Goal: Book appointment/travel/reservation

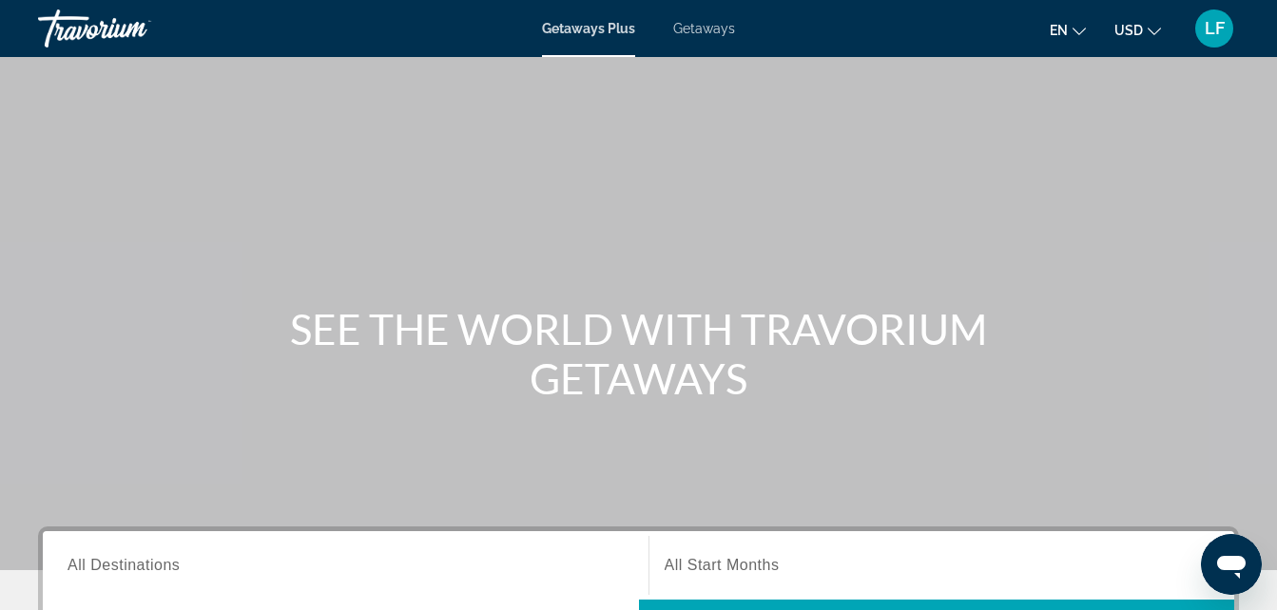
click at [709, 26] on span "Getaways" at bounding box center [704, 28] width 62 height 15
click at [286, 545] on div "Search widget" at bounding box center [345, 566] width 556 height 54
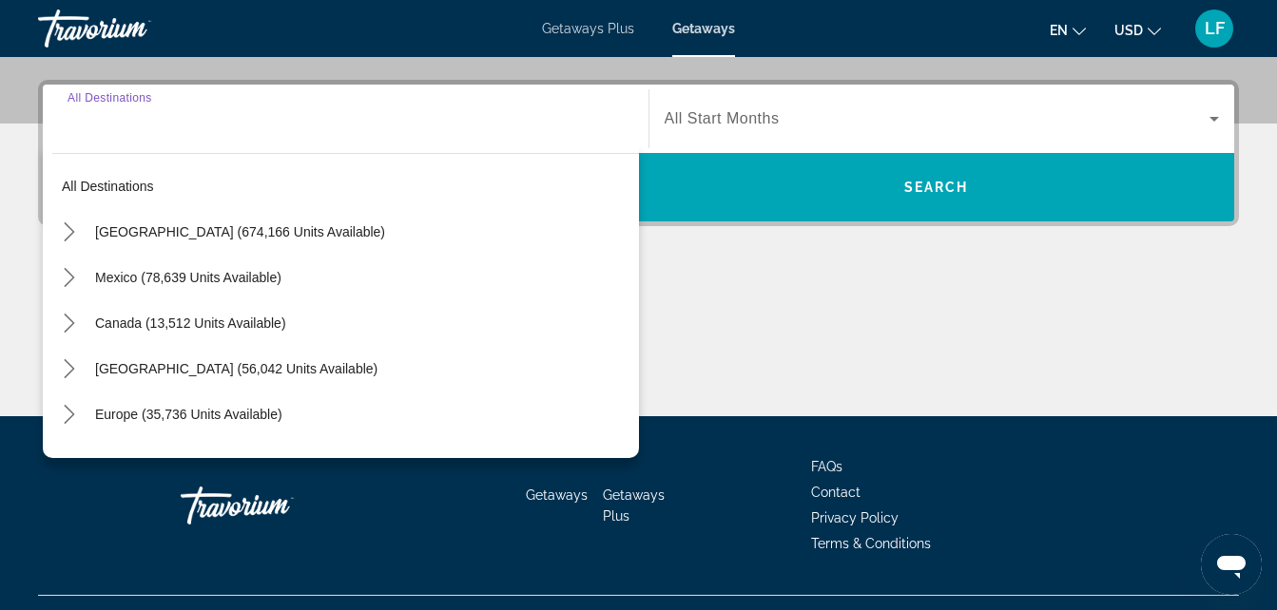
scroll to position [465, 0]
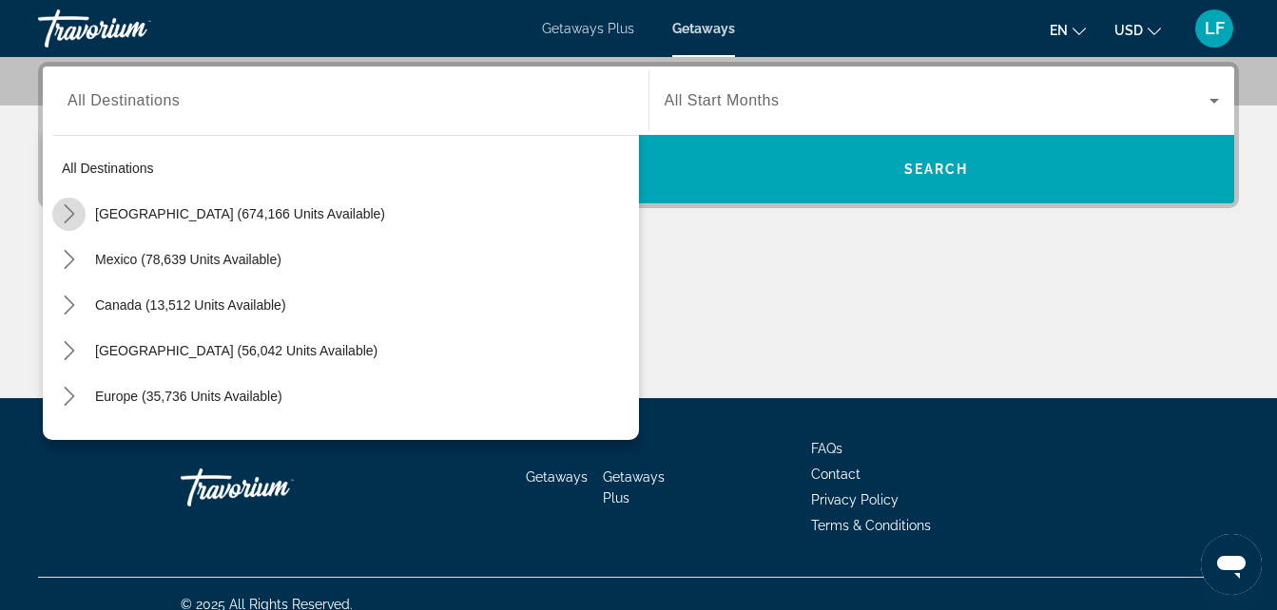
click at [65, 203] on mat-icon "Toggle United States (674,166 units available) submenu" at bounding box center [68, 214] width 33 height 33
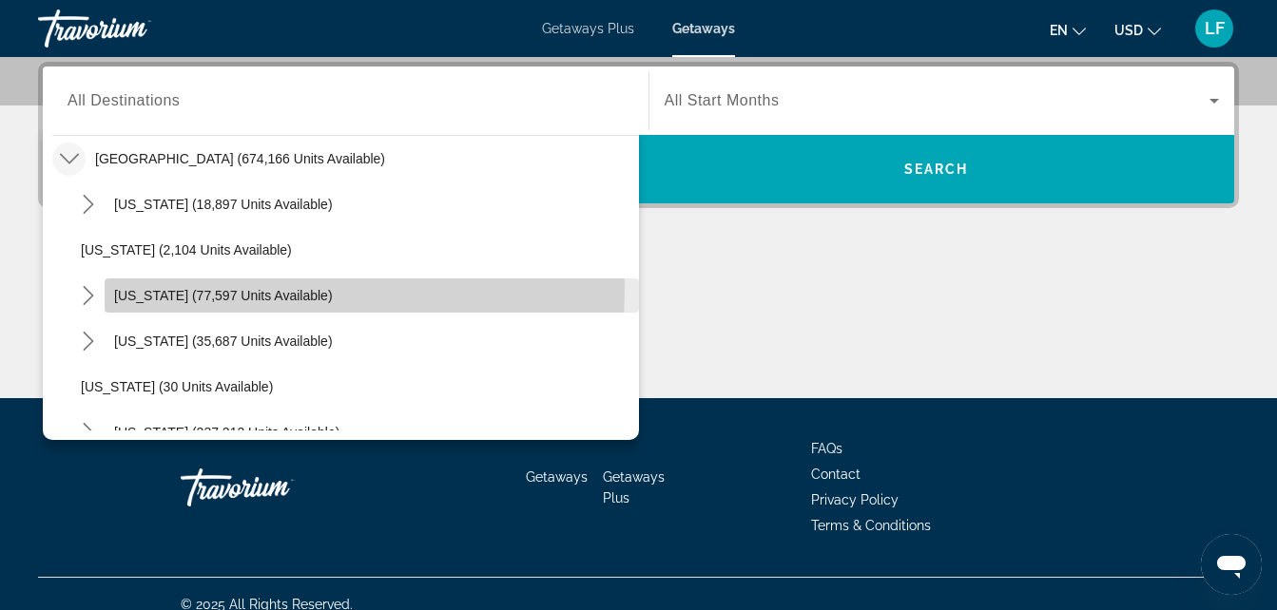
click at [142, 290] on span "[US_STATE] (77,597 units available)" at bounding box center [223, 295] width 219 height 15
type input "**********"
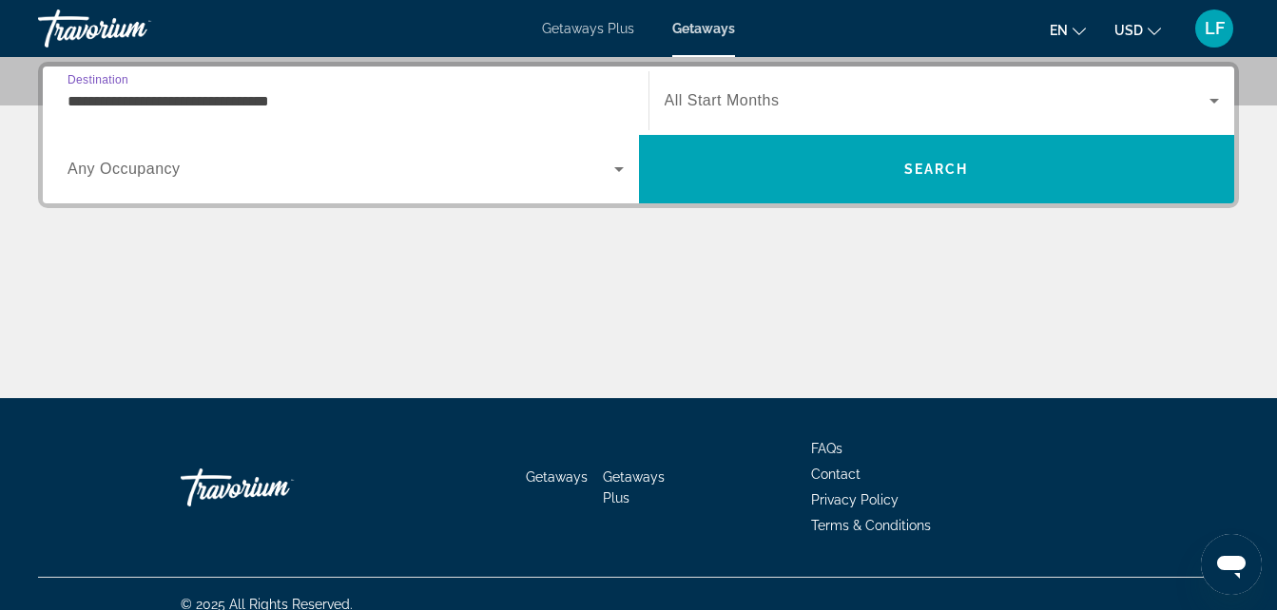
click at [682, 119] on div "Search widget" at bounding box center [941, 100] width 555 height 53
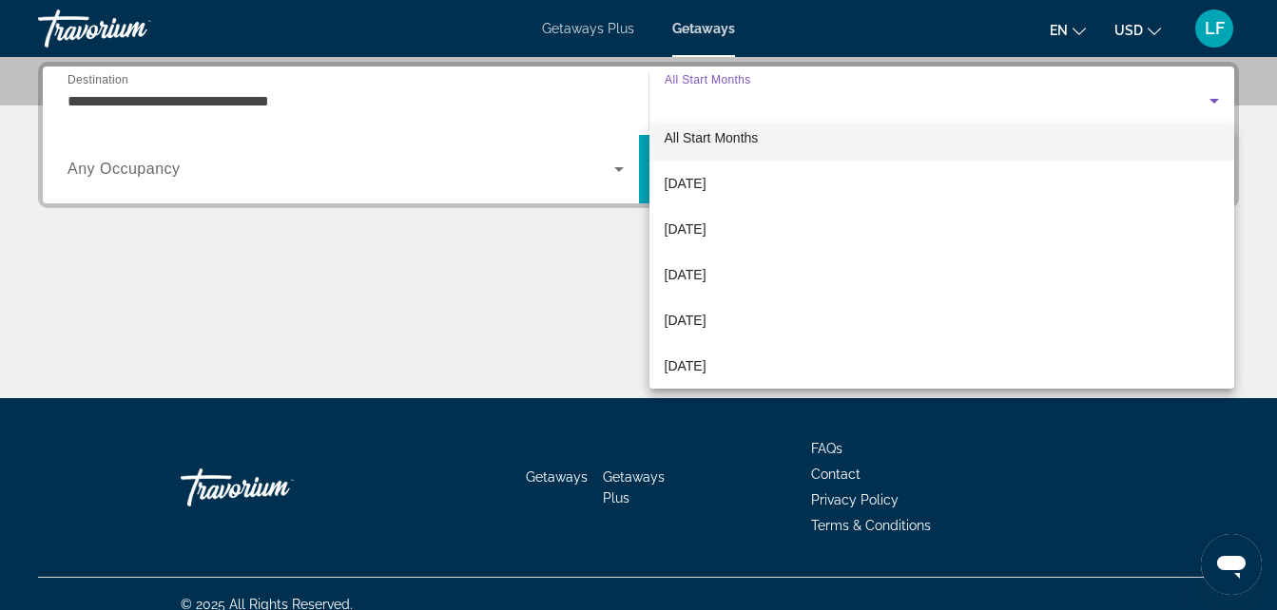
scroll to position [23, 0]
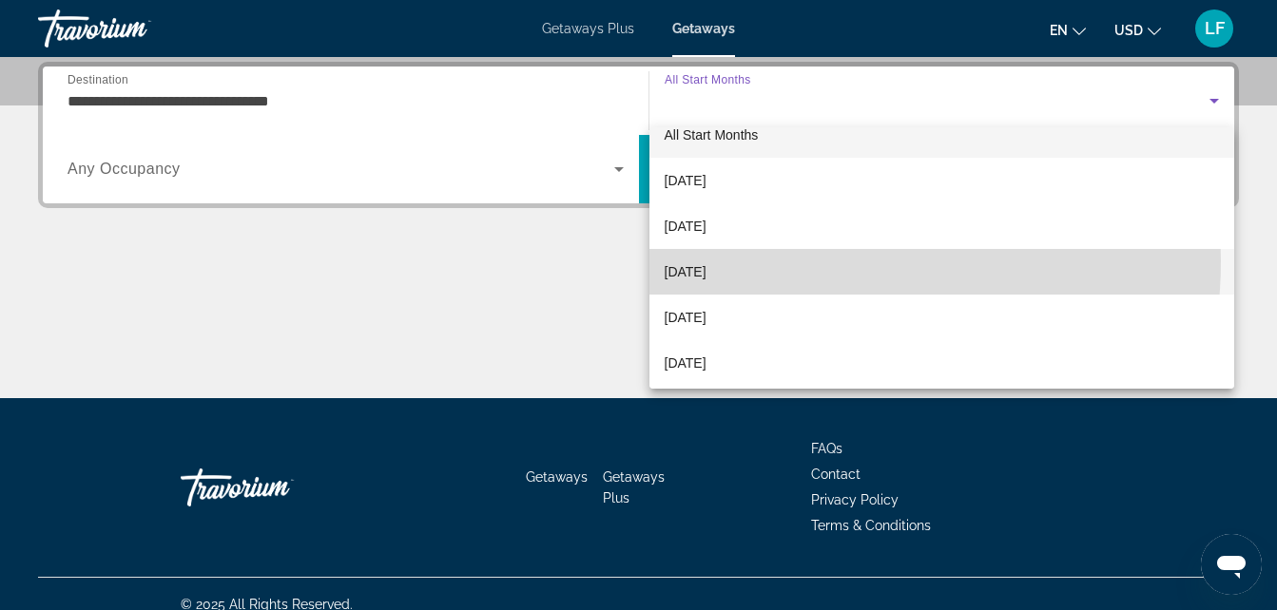
click at [763, 260] on mat-option "[DATE]" at bounding box center [942, 272] width 586 height 46
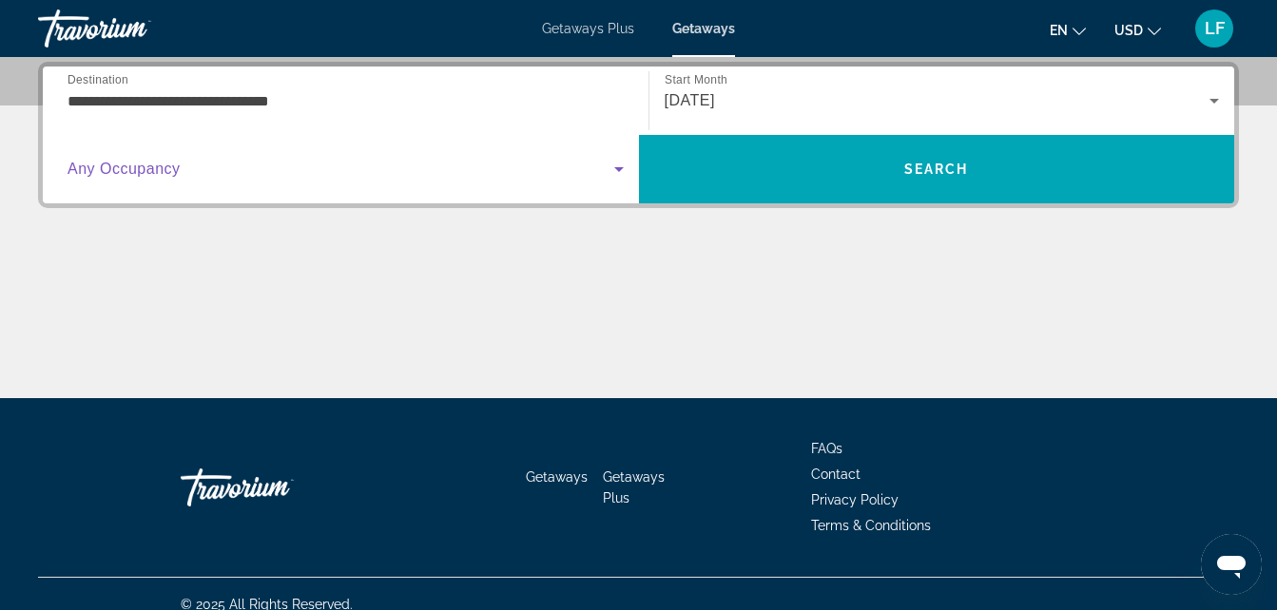
click at [354, 159] on span "Search widget" at bounding box center [340, 169] width 547 height 23
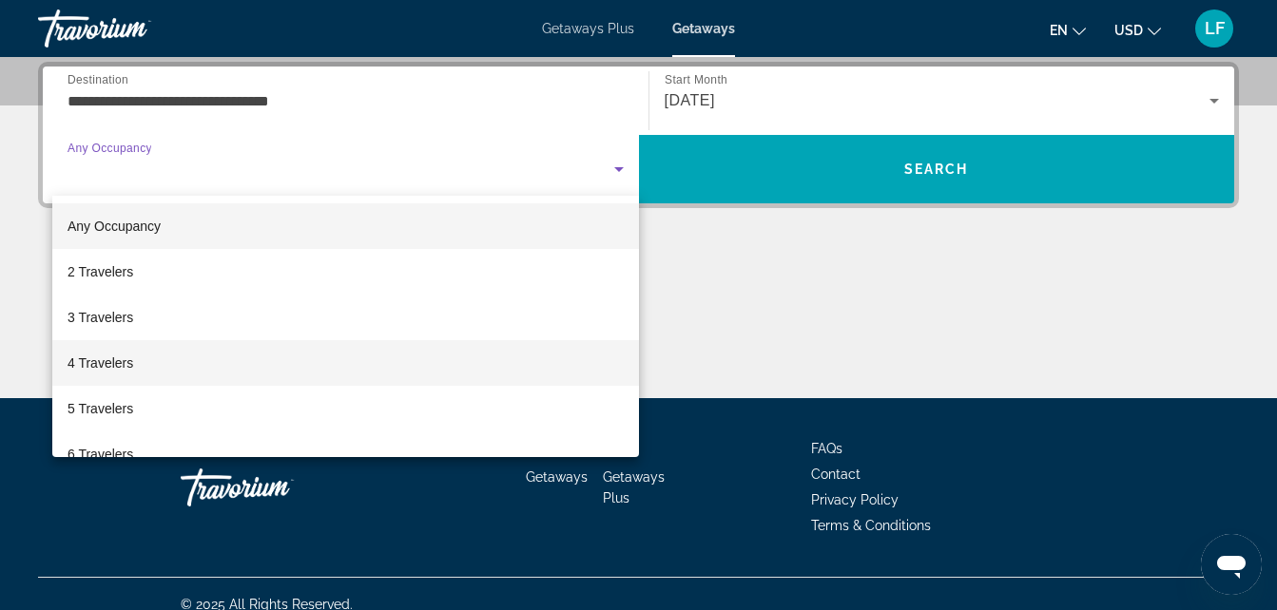
click at [359, 356] on mat-option "4 Travelers" at bounding box center [345, 363] width 586 height 46
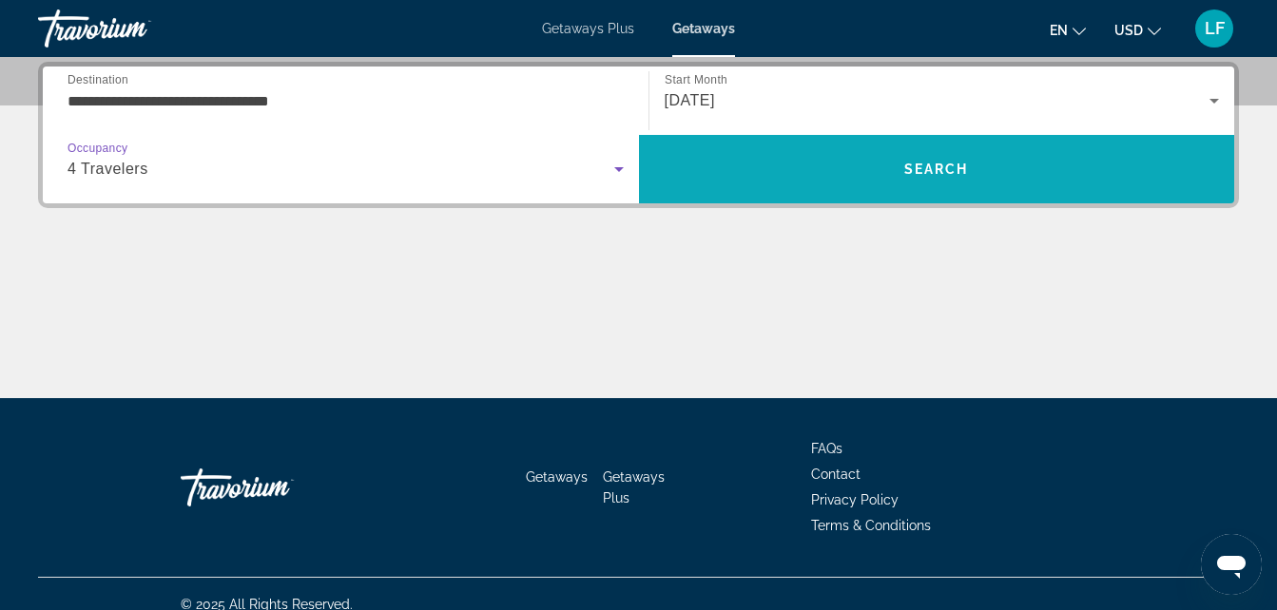
click at [741, 156] on span "Search" at bounding box center [937, 169] width 596 height 46
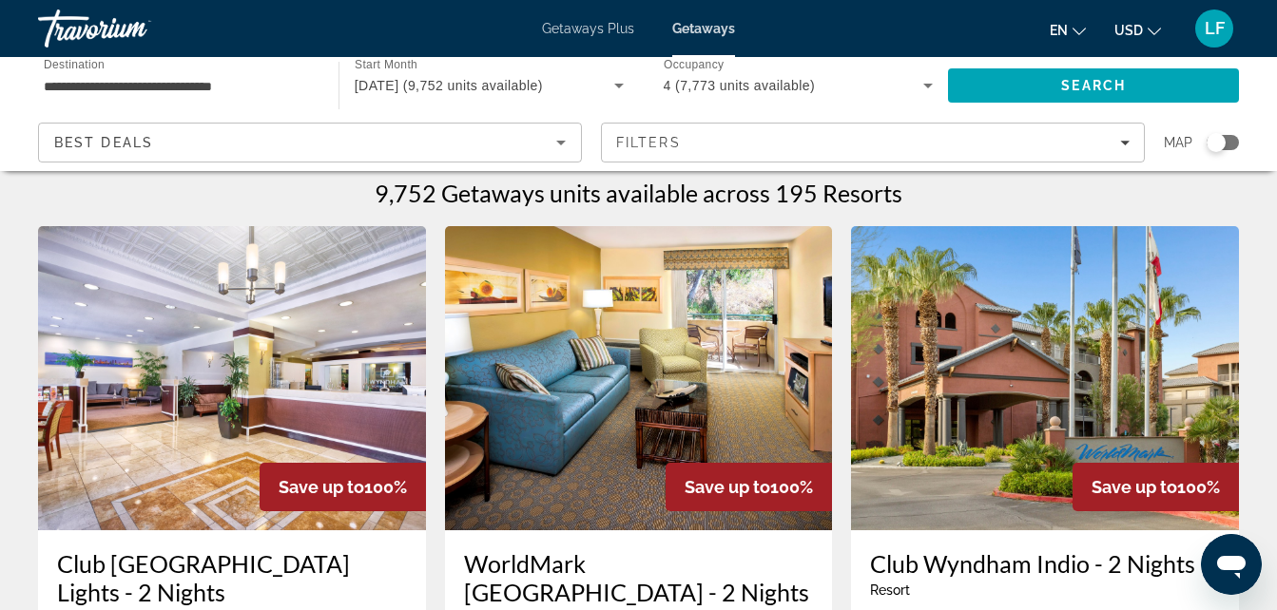
scroll to position [16, 0]
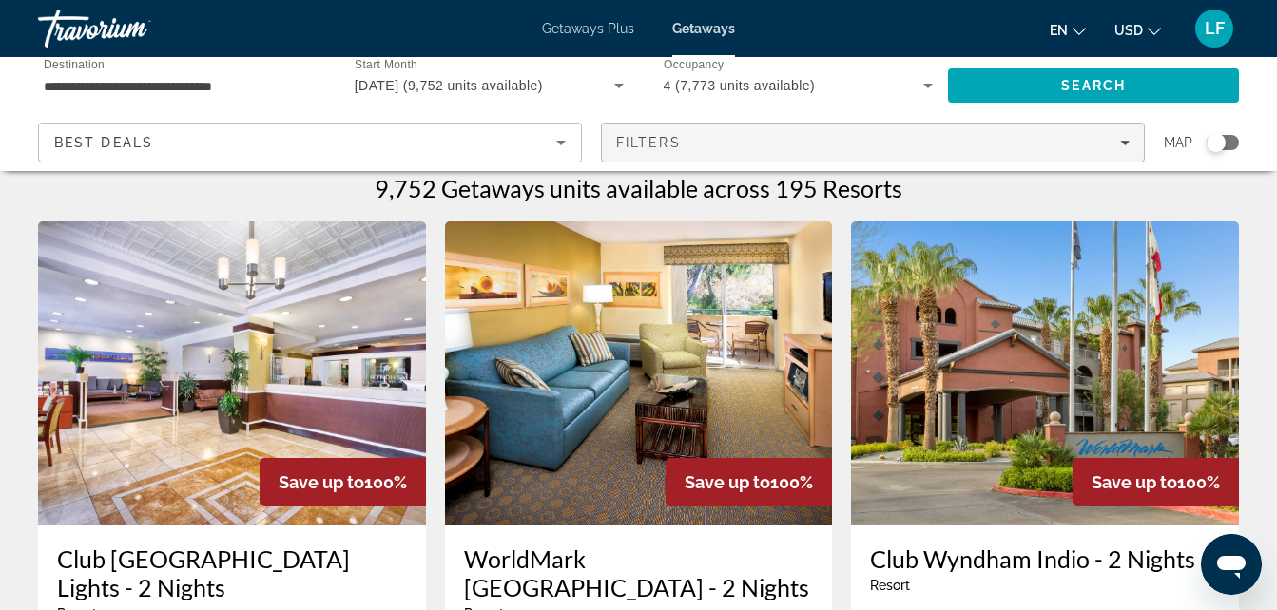
click at [1048, 157] on span "Filters" at bounding box center [873, 143] width 542 height 46
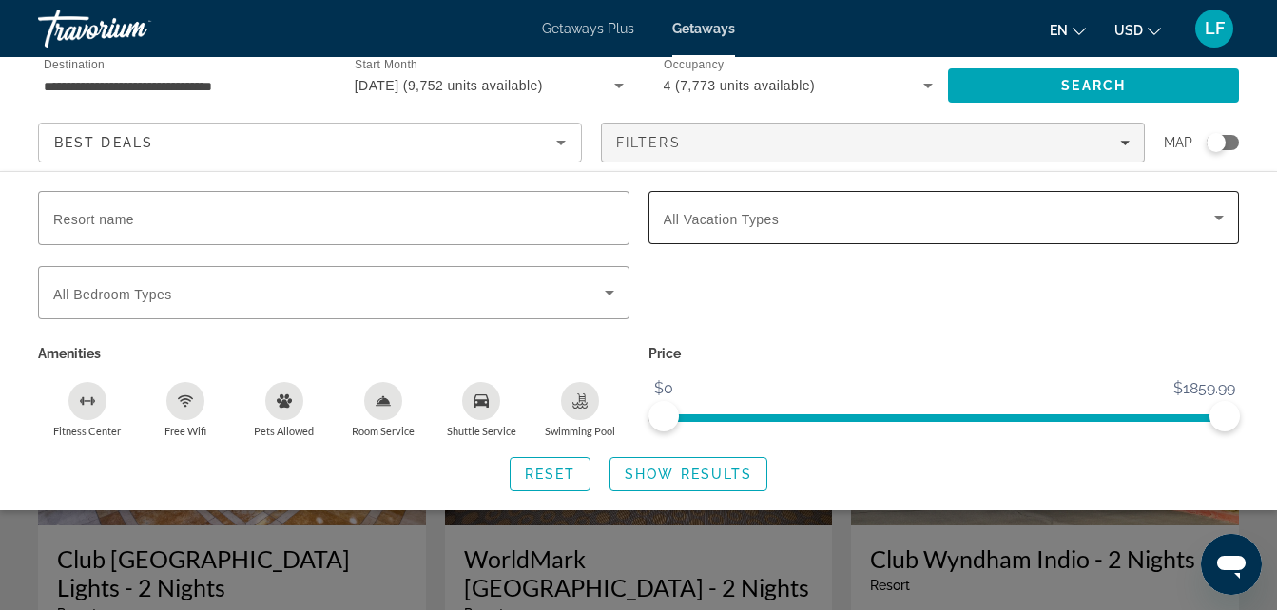
click at [698, 218] on span "All Vacation Types" at bounding box center [721, 219] width 116 height 15
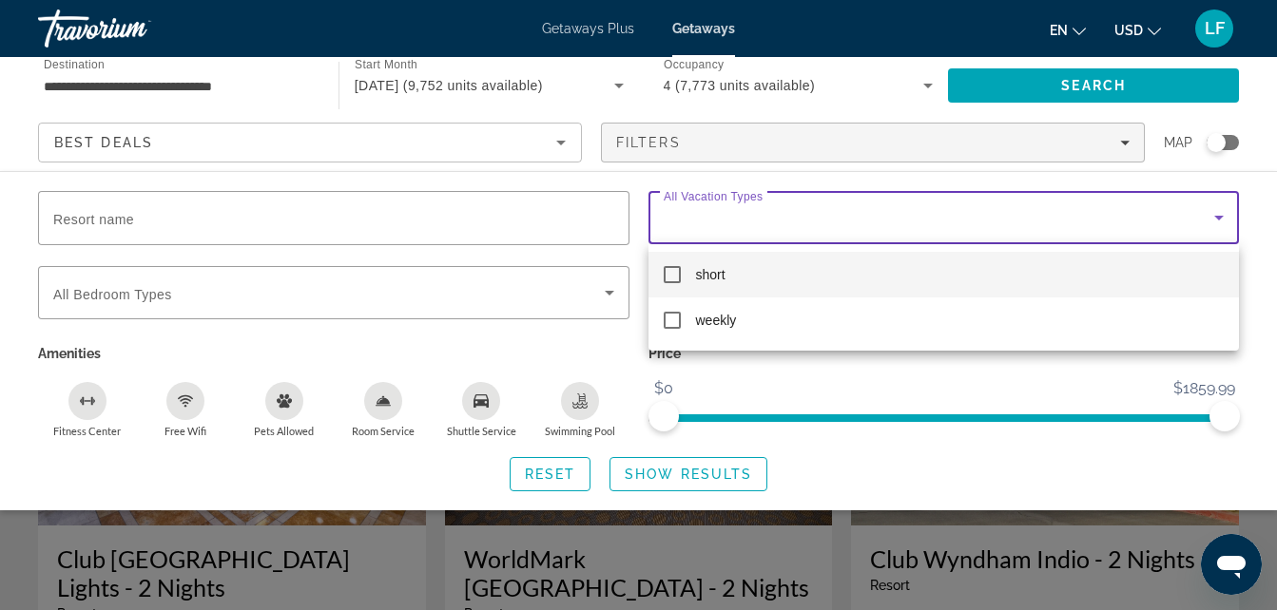
click at [632, 227] on div at bounding box center [638, 305] width 1277 height 610
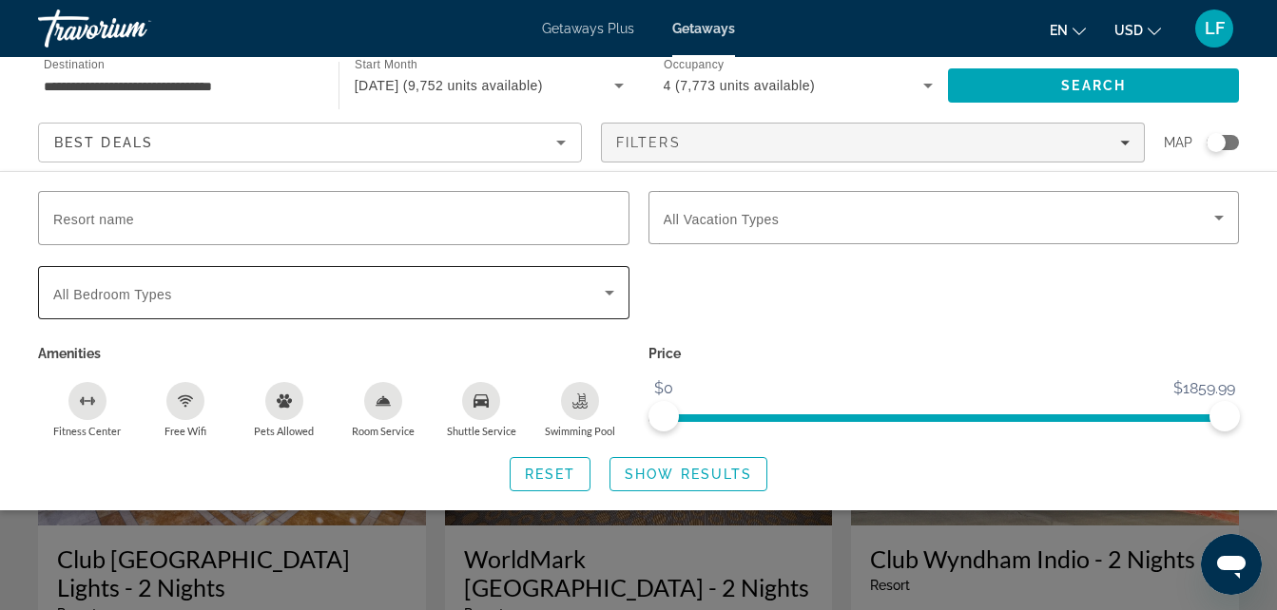
click at [480, 276] on div "Search widget" at bounding box center [333, 292] width 561 height 53
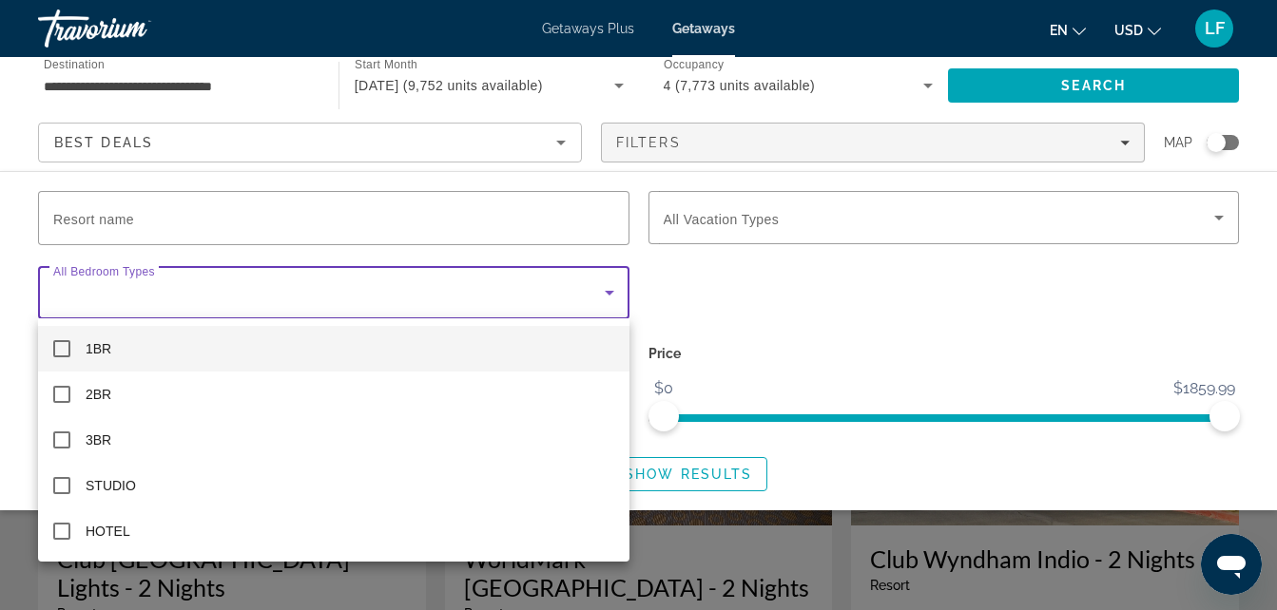
click at [704, 337] on div at bounding box center [638, 305] width 1277 height 610
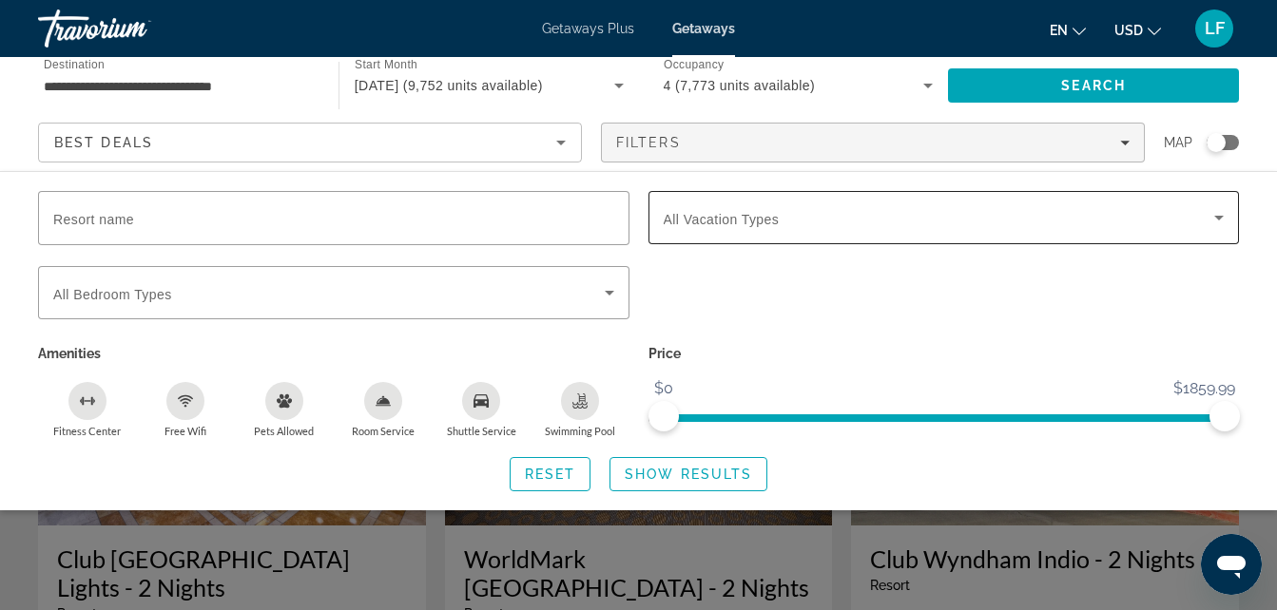
click at [682, 202] on div "Search widget" at bounding box center [943, 217] width 561 height 53
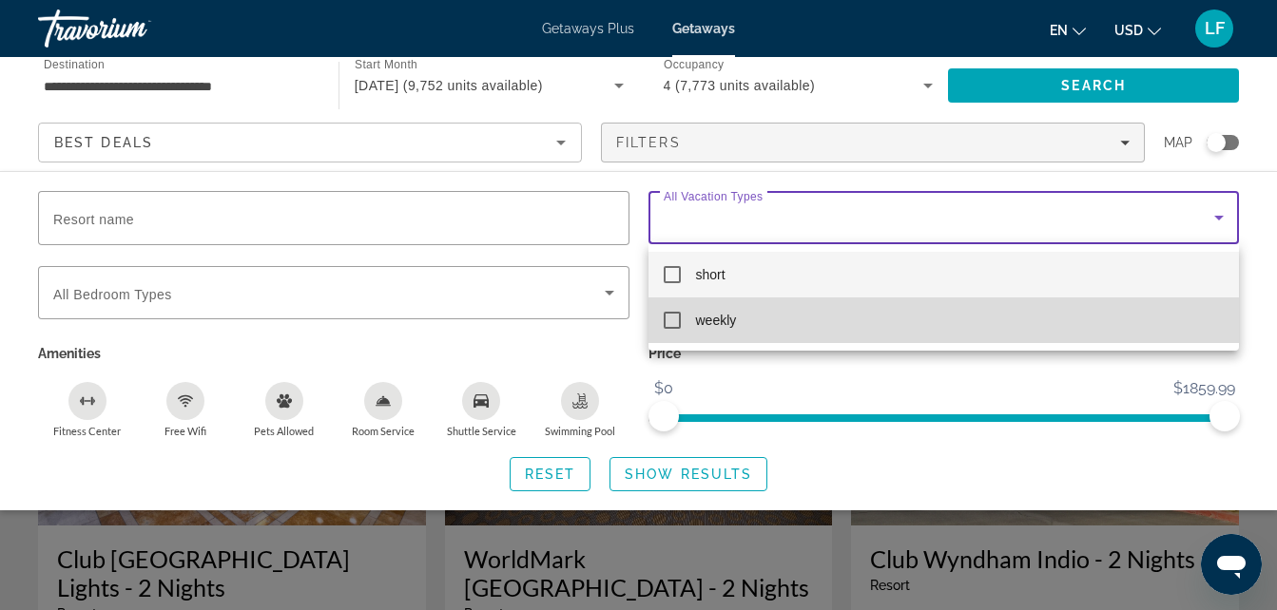
click at [673, 314] on mat-pseudo-checkbox at bounding box center [671, 320] width 17 height 17
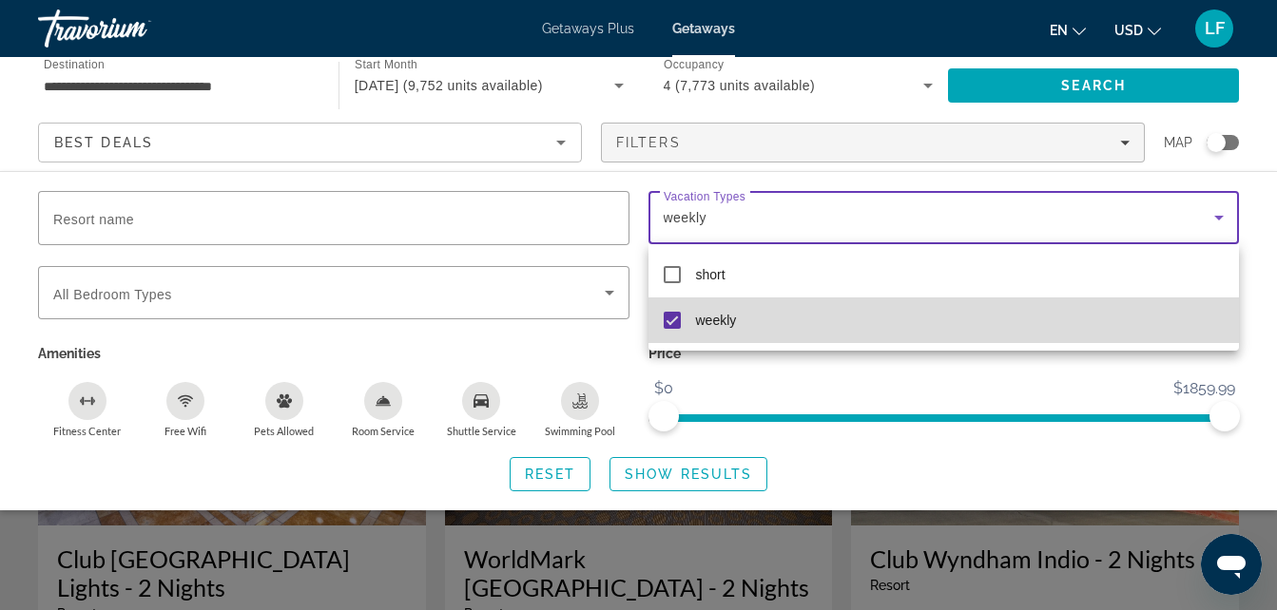
click at [688, 329] on mat-option "weekly" at bounding box center [943, 321] width 591 height 46
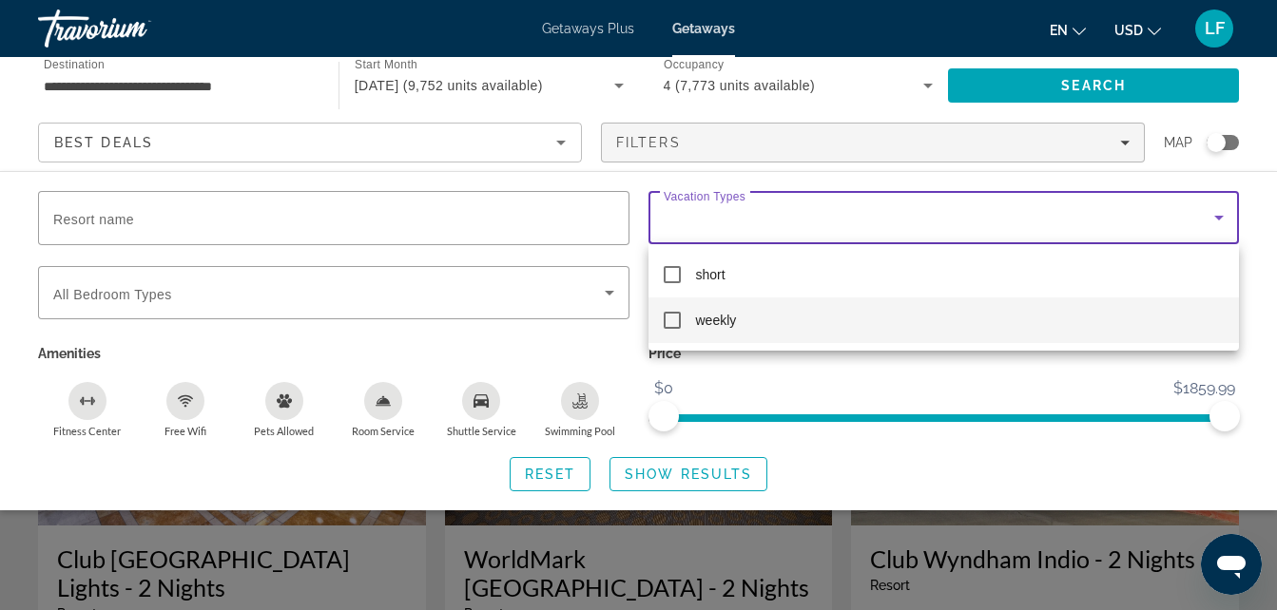
click at [694, 475] on div at bounding box center [638, 305] width 1277 height 610
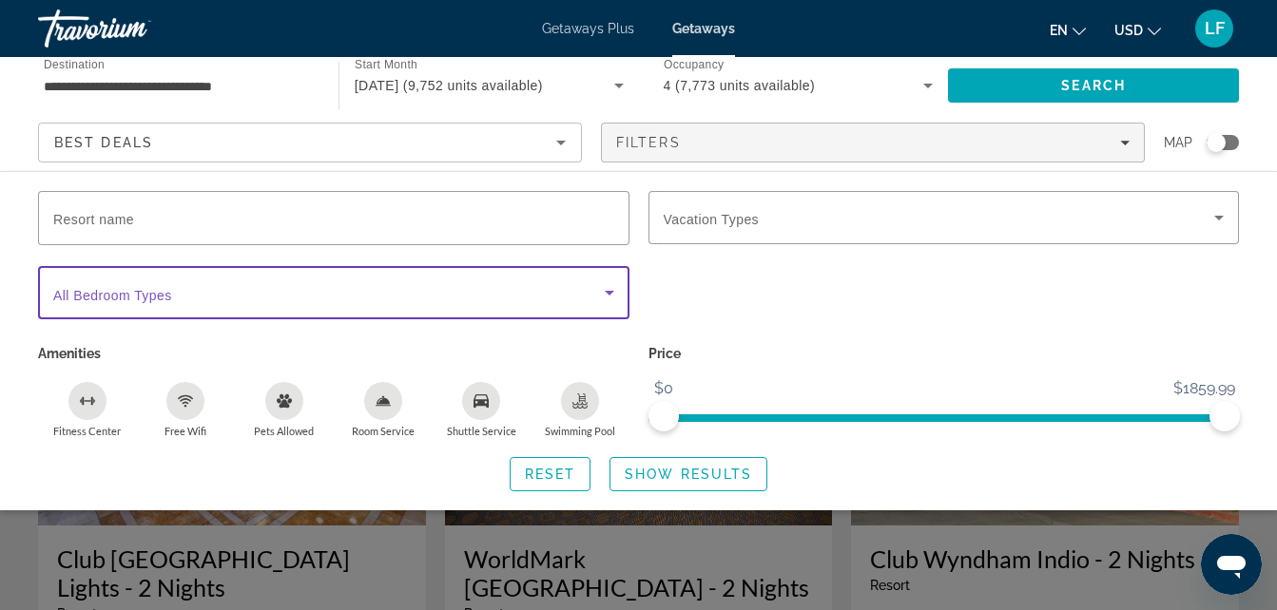
click at [543, 288] on span "Search widget" at bounding box center [328, 292] width 551 height 23
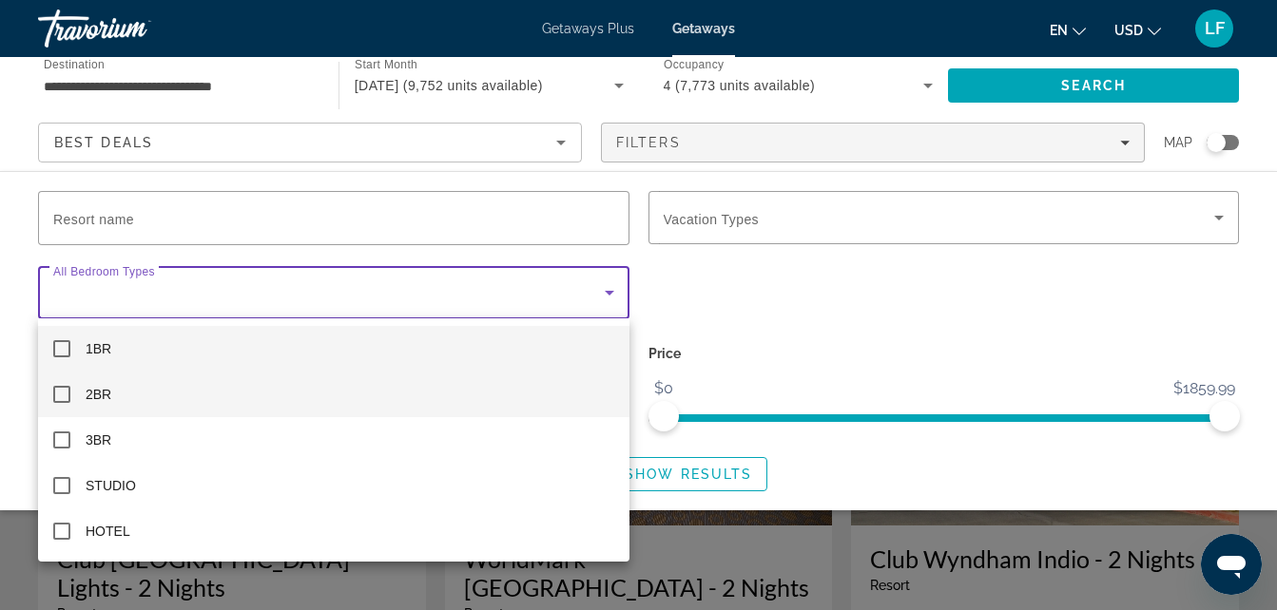
click at [62, 391] on mat-pseudo-checkbox at bounding box center [61, 394] width 17 height 17
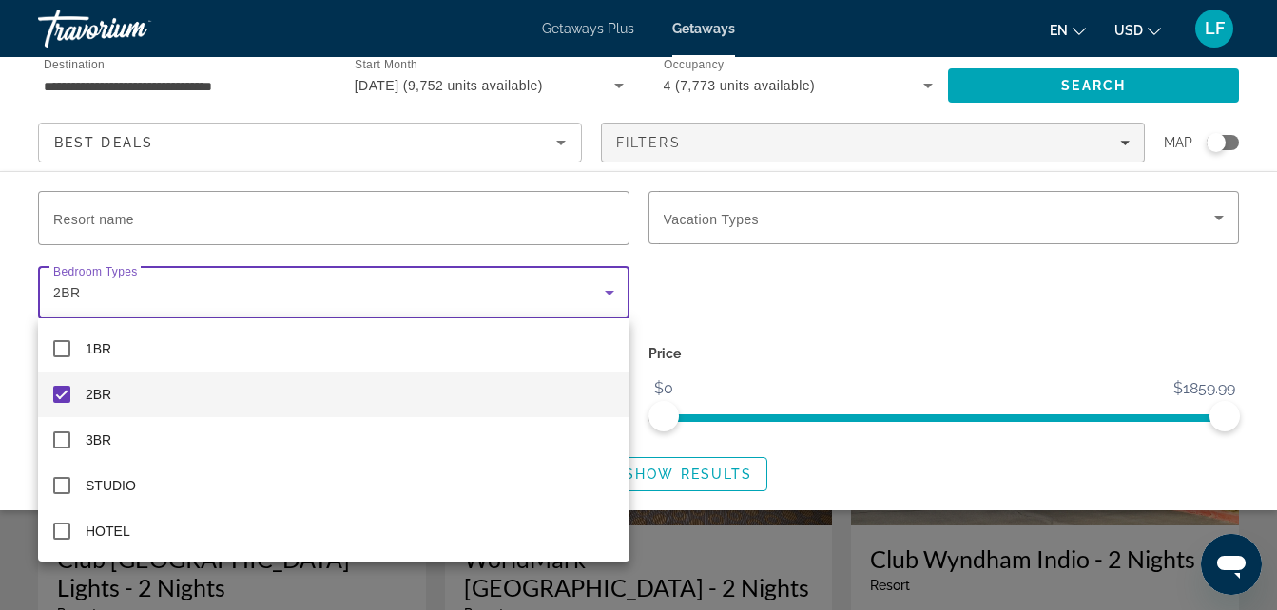
click at [697, 238] on div at bounding box center [638, 305] width 1277 height 610
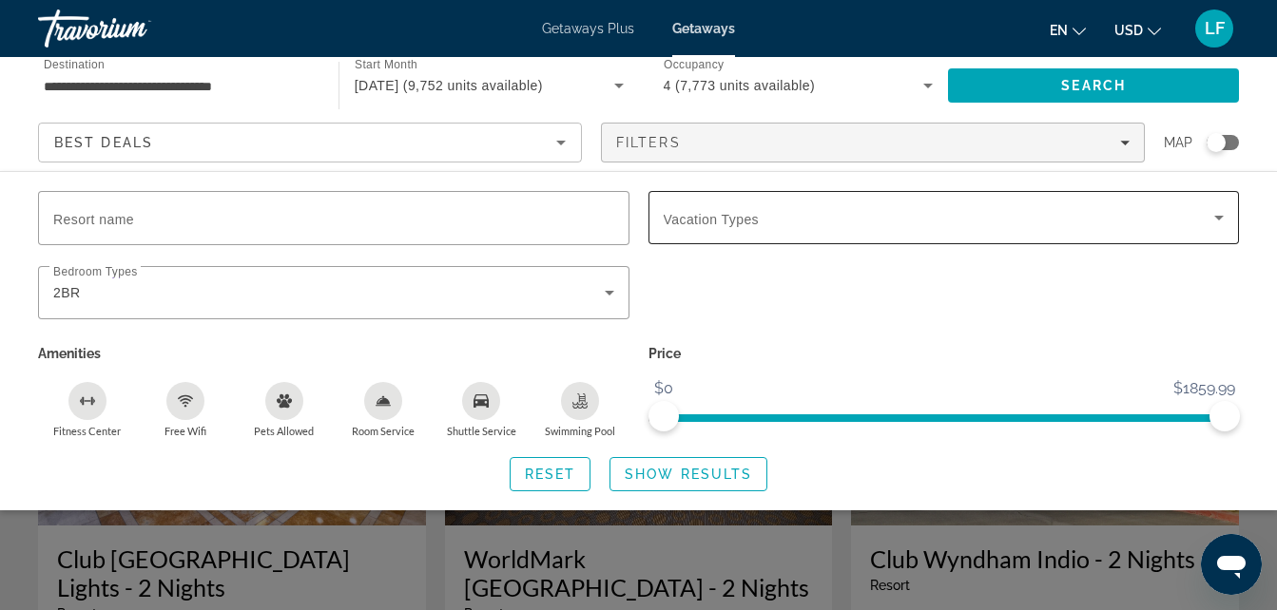
click at [714, 222] on span "Vacation Types" at bounding box center [711, 219] width 96 height 15
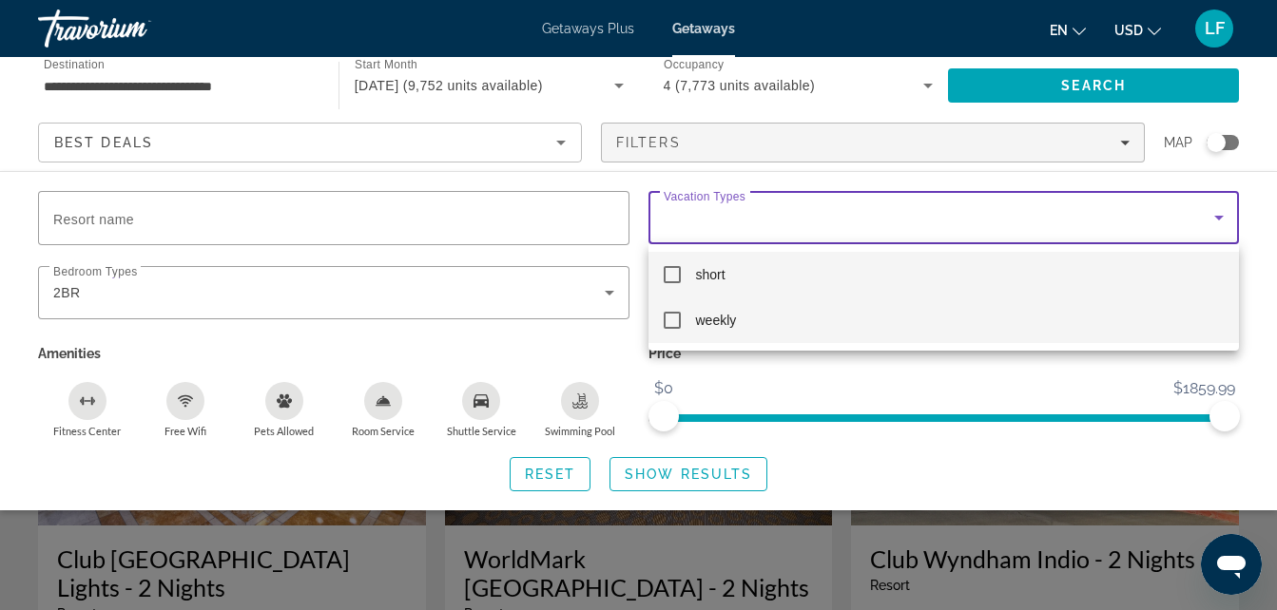
click at [702, 319] on span "weekly" at bounding box center [716, 320] width 41 height 23
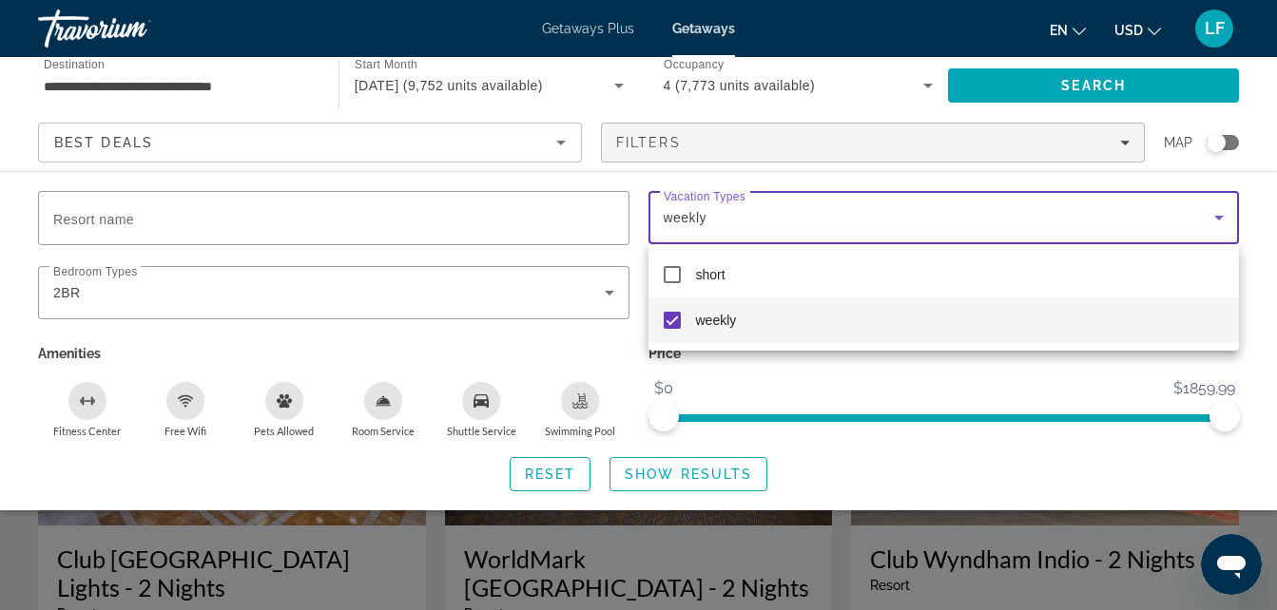
click at [702, 472] on div at bounding box center [638, 305] width 1277 height 610
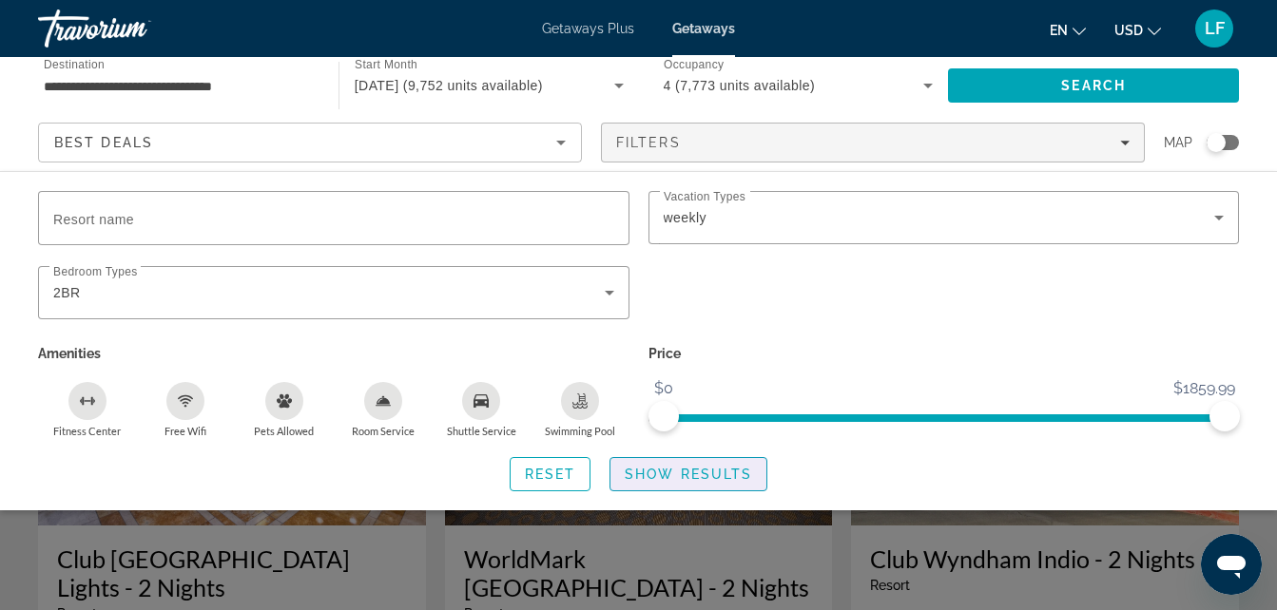
click at [702, 472] on span "Show Results" at bounding box center [688, 474] width 127 height 15
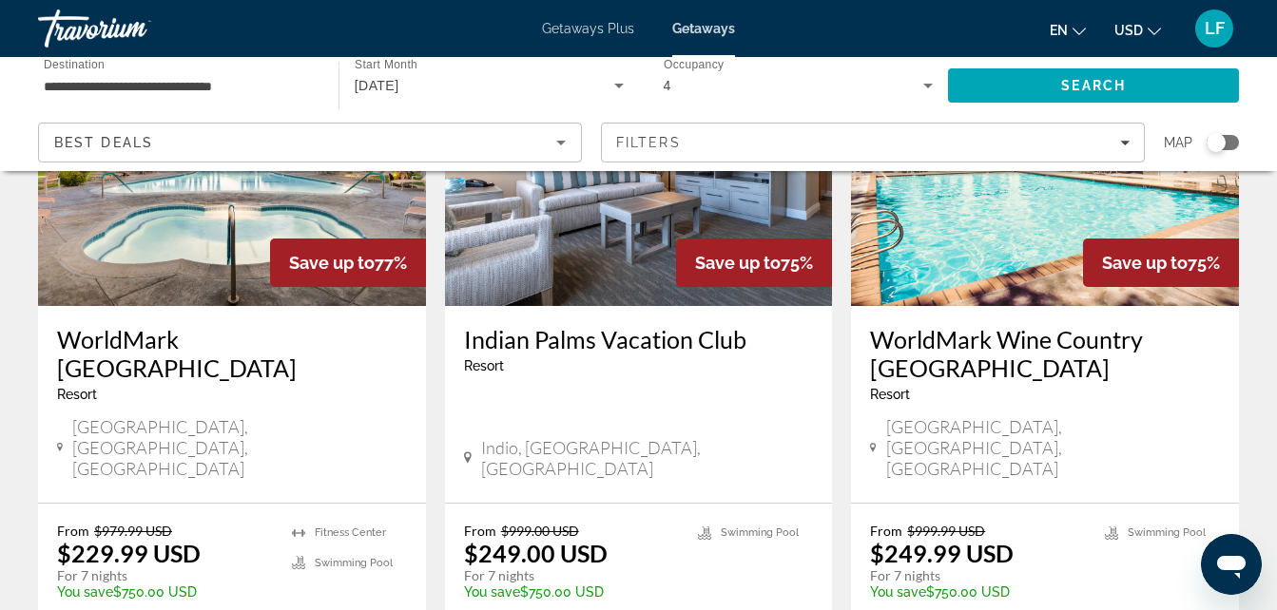
scroll to position [2397, 0]
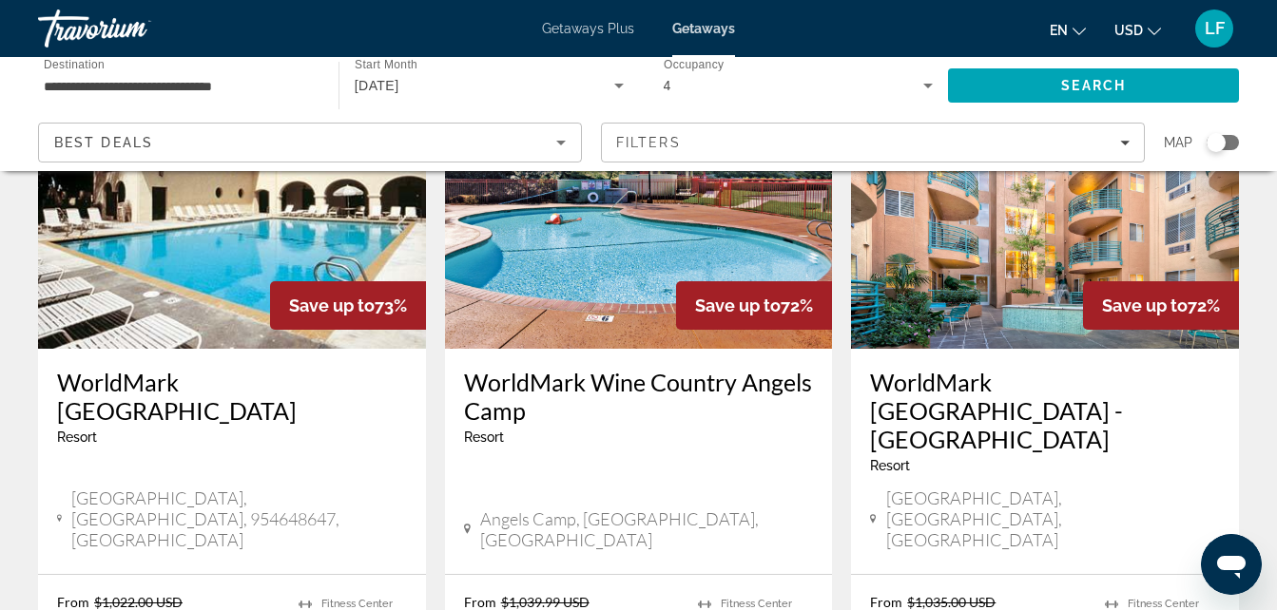
scroll to position [289, 0]
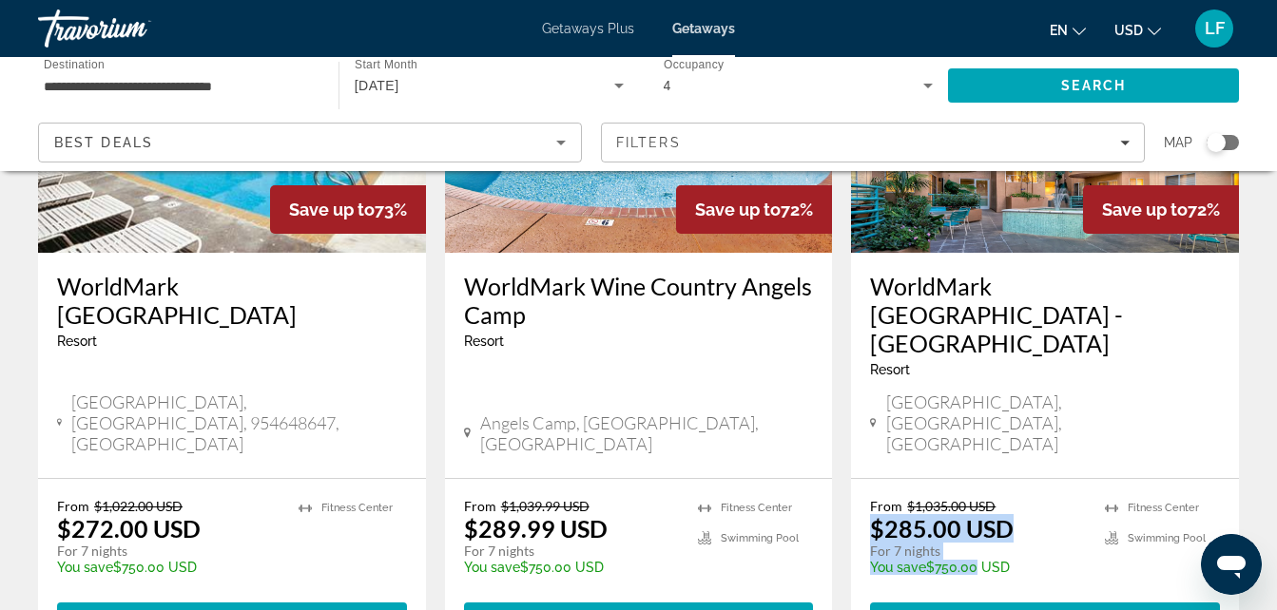
drag, startPoint x: 868, startPoint y: 467, endPoint x: 973, endPoint y: 499, distance: 110.3
click at [973, 499] on div "From $1,035.00 USD $285.00 USD For 7 nights You save $750.00 USD temp 4.2 [GEOG…" at bounding box center [1045, 567] width 388 height 177
copy div "$285.00 USD For 7 nights You save $750.0"
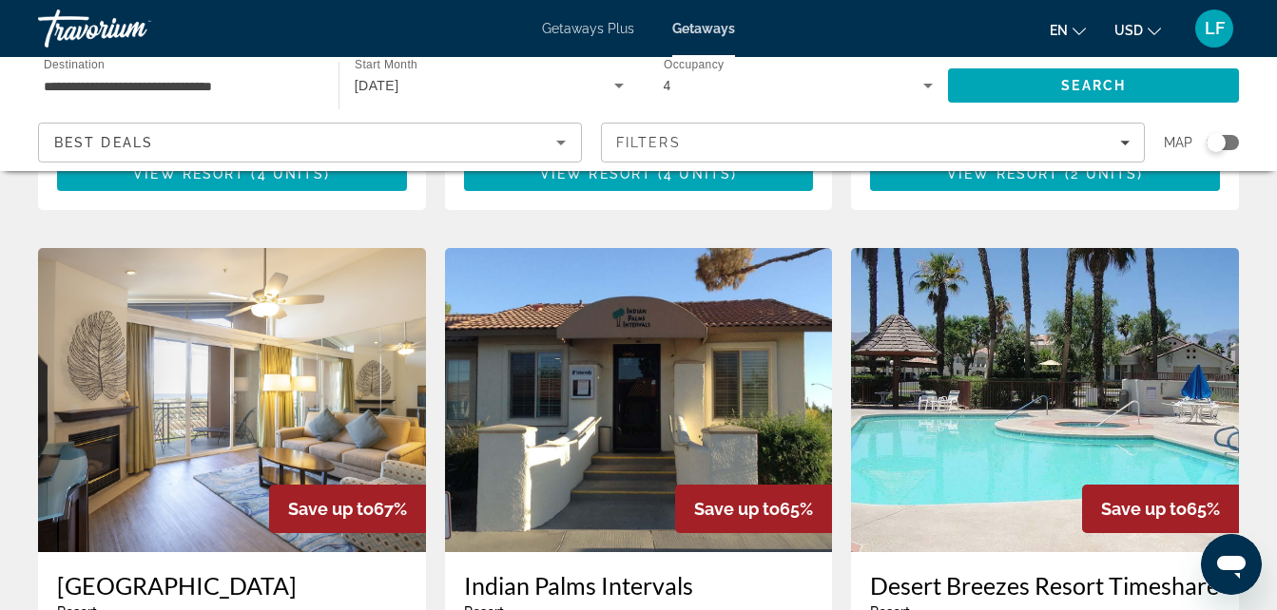
scroll to position [1450, 0]
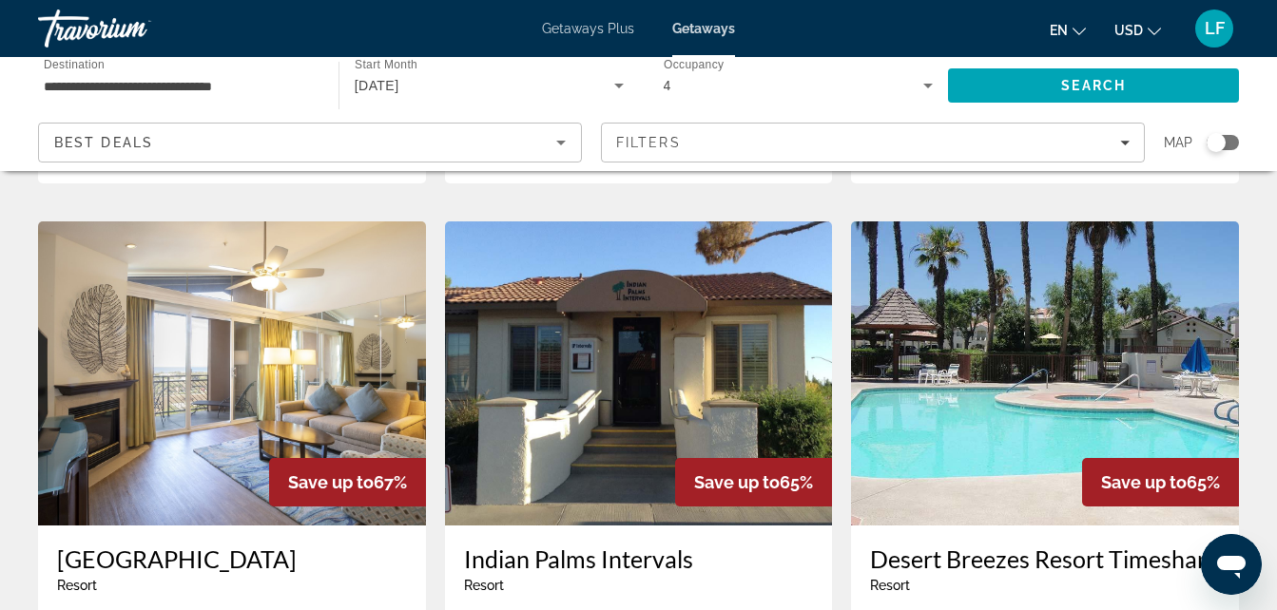
click at [238, 293] on img "Main content" at bounding box center [232, 373] width 388 height 304
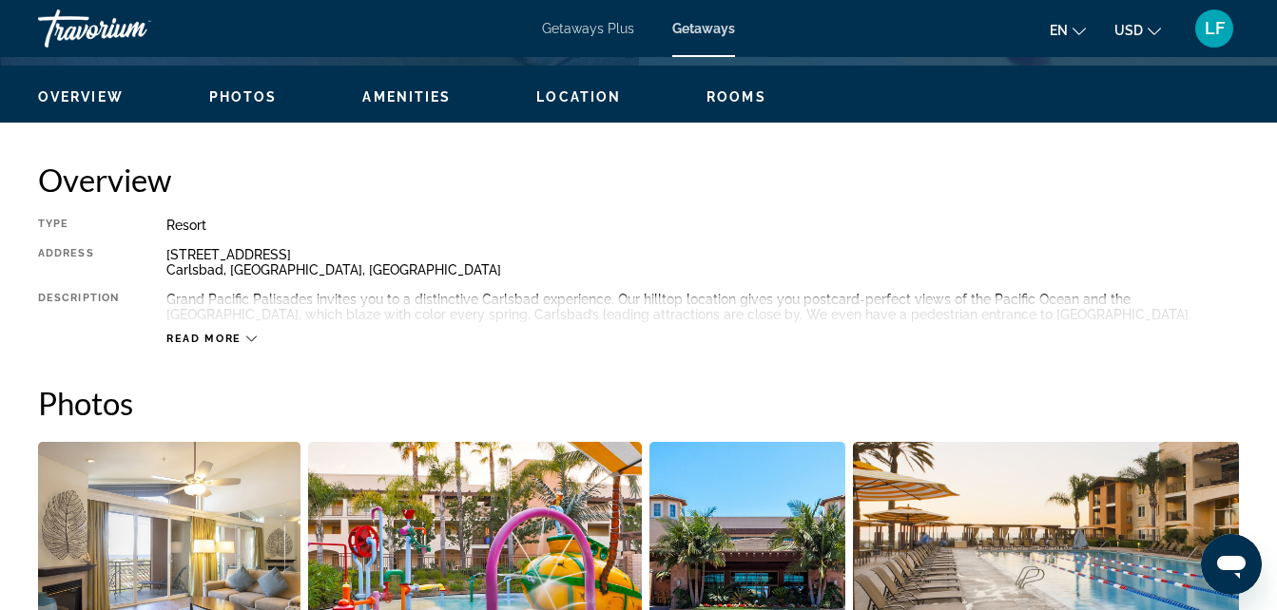
scroll to position [2064, 0]
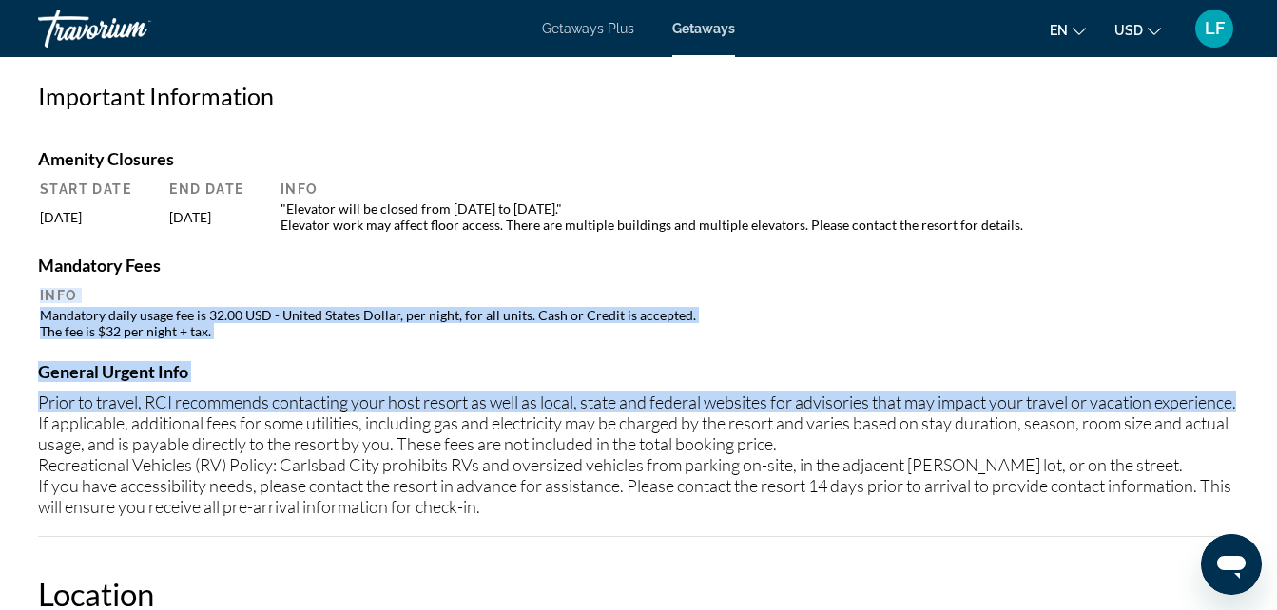
drag, startPoint x: 1269, startPoint y: 328, endPoint x: 1274, endPoint y: 417, distance: 89.5
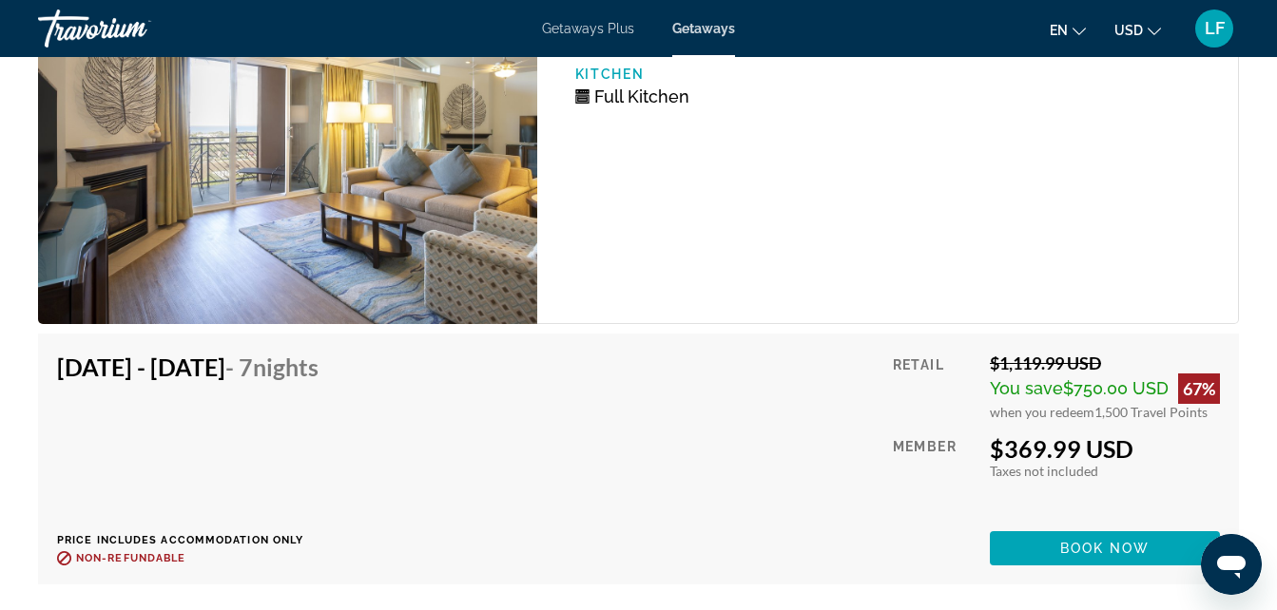
scroll to position [3602, 0]
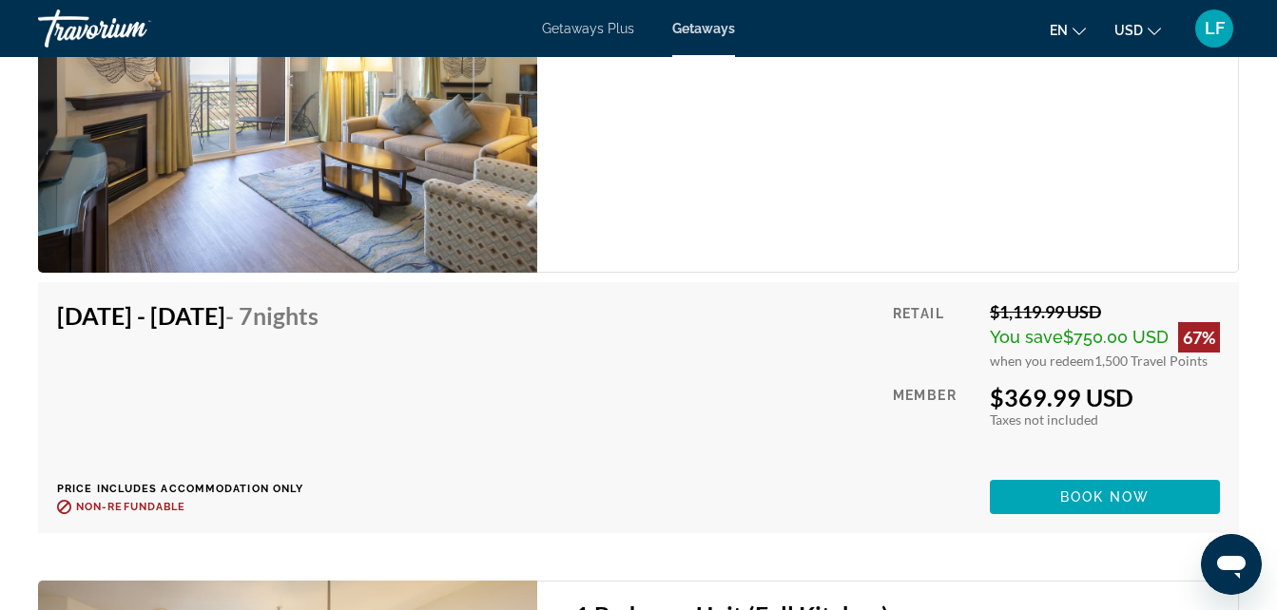
click at [505, 184] on img "Main content" at bounding box center [287, 83] width 499 height 380
click at [268, 238] on img "Main content" at bounding box center [287, 83] width 499 height 380
drag, startPoint x: 63, startPoint y: 344, endPoint x: 360, endPoint y: 356, distance: 297.7
click at [318, 339] on div "[DATE] - [DATE] - 7 Nights" at bounding box center [187, 320] width 261 height 38
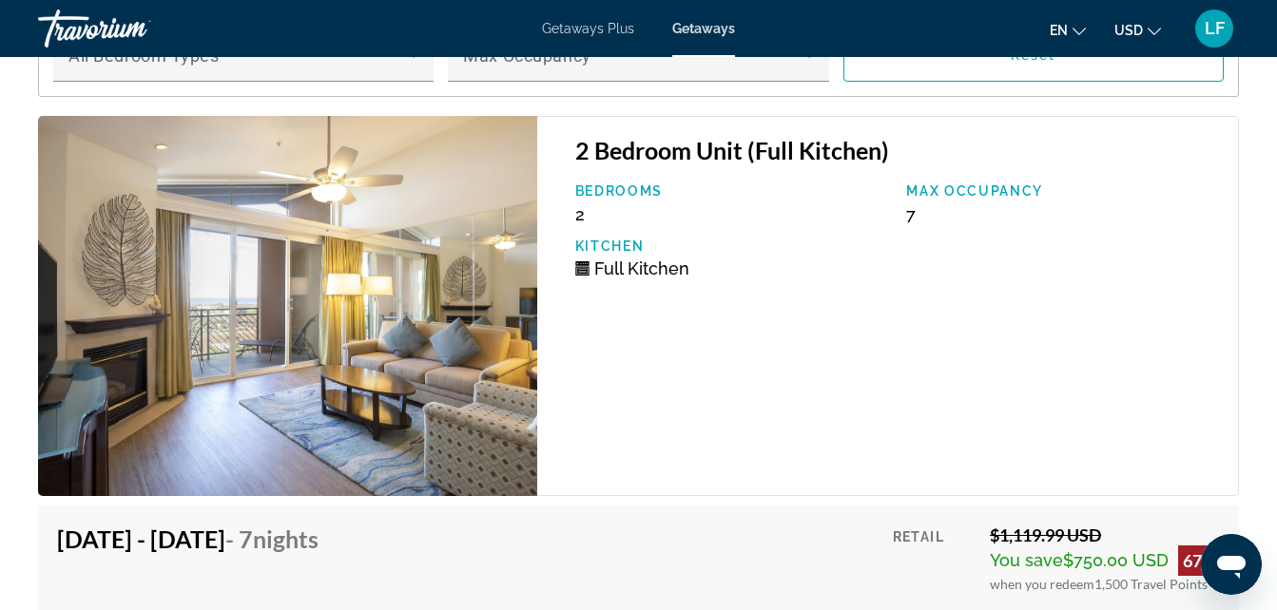
scroll to position [3404, 0]
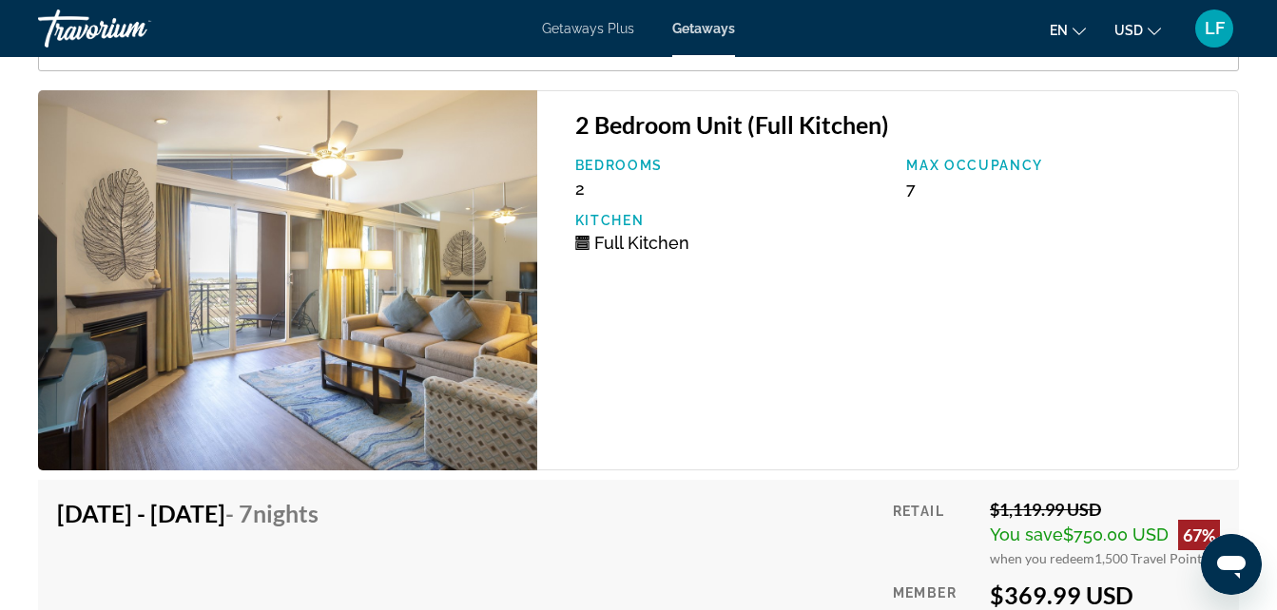
click at [407, 409] on img "Main content" at bounding box center [287, 280] width 499 height 380
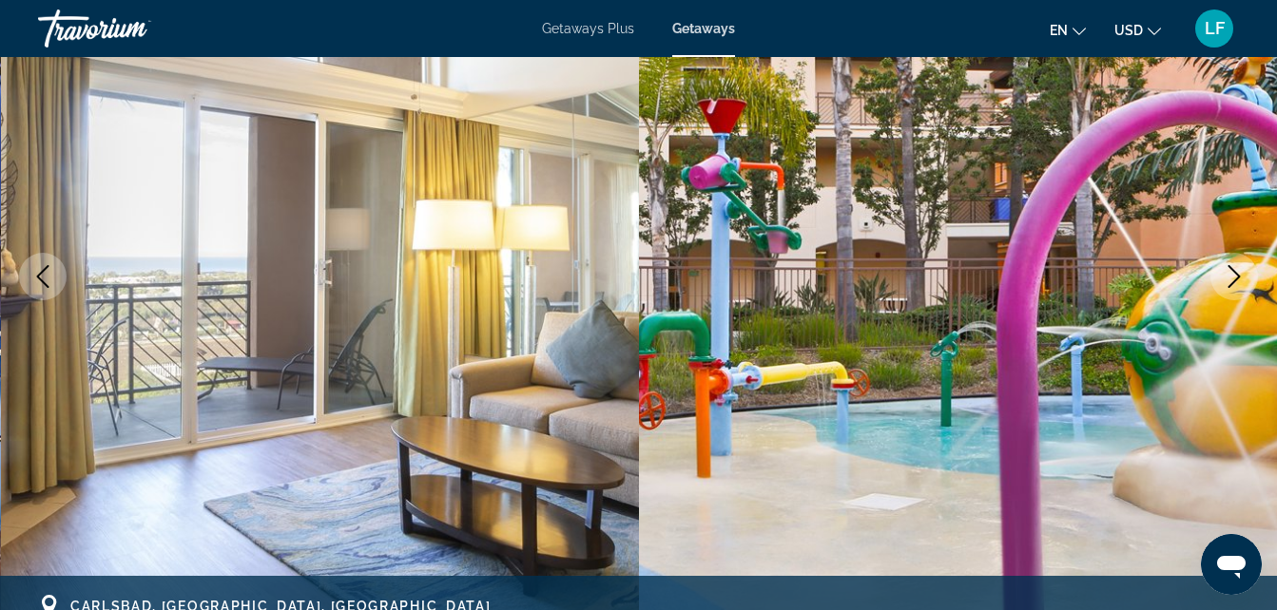
scroll to position [0, 0]
